Goal: Information Seeking & Learning: Learn about a topic

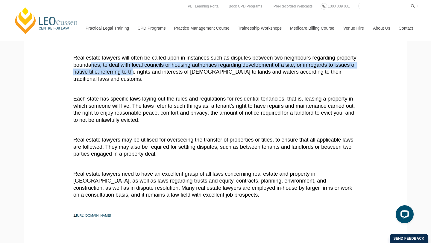
drag, startPoint x: 112, startPoint y: 65, endPoint x: 162, endPoint y: 71, distance: 50.1
click at [162, 71] on span "Real estate lawyers will often be called upon in instances such as disputes bet…" at bounding box center [214, 68] width 283 height 27
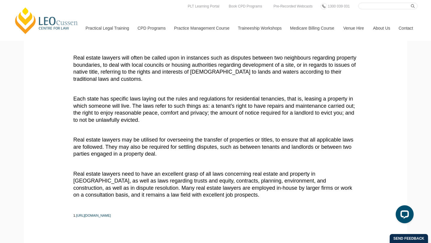
click at [160, 67] on span "Real estate lawyers will often be called upon in instances such as disputes bet…" at bounding box center [214, 68] width 283 height 27
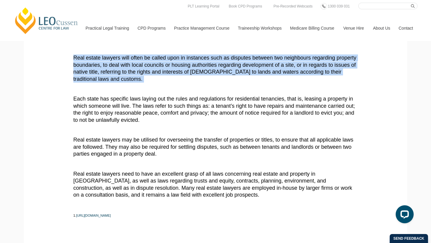
click at [160, 67] on span "Real estate lawyers will often be called upon in instances such as disputes bet…" at bounding box center [214, 68] width 283 height 27
click at [163, 68] on p "Real estate lawyers will often be called upon in instances such as disputes bet…" at bounding box center [215, 68] width 284 height 28
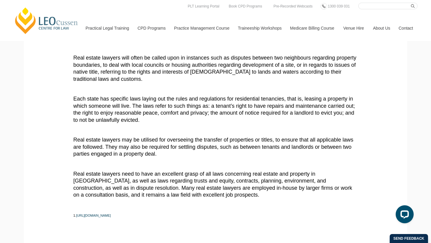
drag, startPoint x: 132, startPoint y: 72, endPoint x: 166, endPoint y: 82, distance: 35.7
click at [166, 82] on p "Real estate lawyers will often be called upon in instances such as disputes bet…" at bounding box center [215, 68] width 284 height 28
click at [225, 154] on p "Real estate lawyers may be utilised for overseeing the transfer of properties o…" at bounding box center [215, 146] width 284 height 21
